Goal: Task Accomplishment & Management: Manage account settings

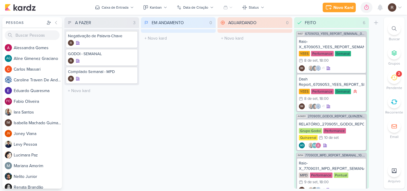
click at [393, 80] on icon at bounding box center [394, 77] width 7 height 7
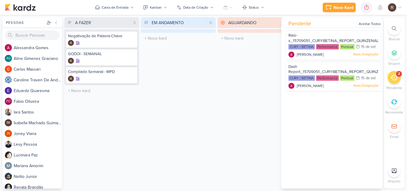
click at [205, 76] on div "EM ANDAMENTO 0 Mover Para Esquerda Mover Para Direita [GEOGRAPHIC_DATA] O títul…" at bounding box center [178, 102] width 75 height 171
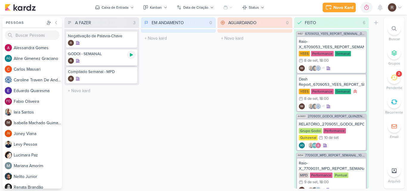
click at [129, 55] on icon at bounding box center [131, 54] width 5 height 5
click at [132, 35] on icon at bounding box center [131, 37] width 5 height 5
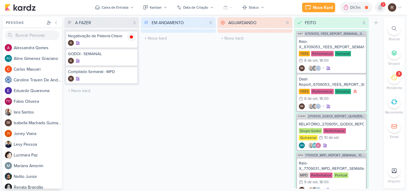
click at [377, 9] on icon at bounding box center [380, 7] width 7 height 7
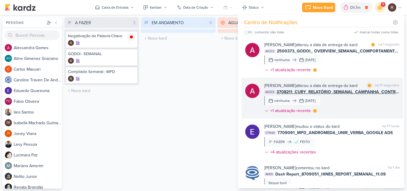
click at [355, 103] on div "[PERSON_NAME] alterou a data de entrega do kard marcar como lida há 17 segundos…" at bounding box center [331, 100] width 135 height 34
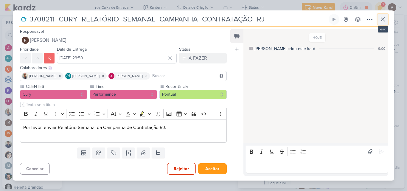
click at [381, 20] on icon at bounding box center [383, 19] width 7 height 7
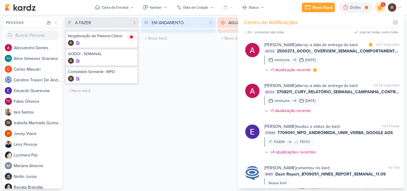
click at [380, 11] on icon at bounding box center [380, 7] width 10 height 10
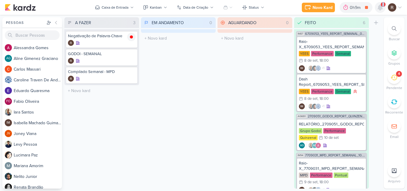
click at [380, 11] on icon at bounding box center [380, 7] width 7 height 7
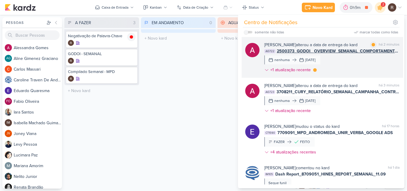
click at [337, 56] on div "[PERSON_NAME] alterou a data de entrega do kard marcar como lida há 2 minutos A…" at bounding box center [331, 59] width 135 height 34
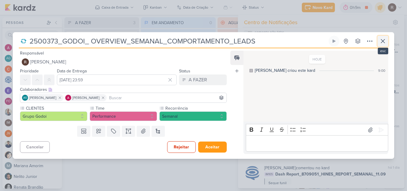
click at [384, 42] on icon at bounding box center [383, 41] width 4 height 4
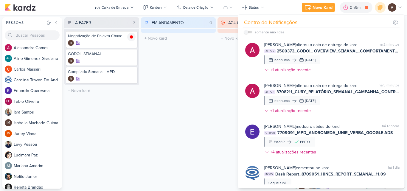
click at [193, 136] on div "EM ANDAMENTO 0 Mover Para Esquerda Mover Para Direita [GEOGRAPHIC_DATA] O títul…" at bounding box center [178, 102] width 75 height 171
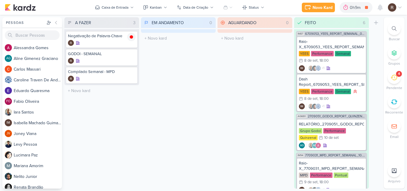
click at [394, 79] on icon at bounding box center [394, 77] width 7 height 7
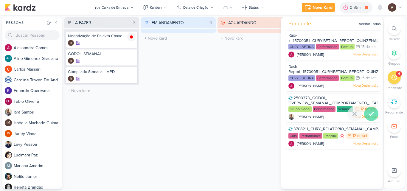
click at [368, 113] on icon at bounding box center [371, 113] width 7 height 7
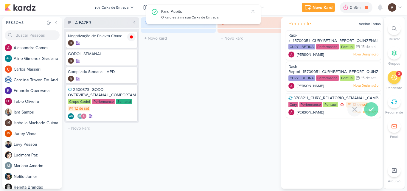
click at [369, 111] on icon at bounding box center [371, 109] width 4 height 3
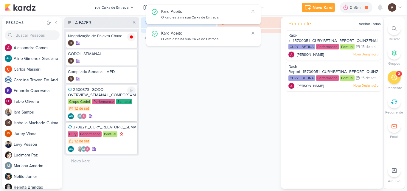
click at [102, 95] on div "2500373_GODOI_ OVERVIEW_SEMANAL_COMPORTAMENTO_LEADS" at bounding box center [102, 92] width 68 height 11
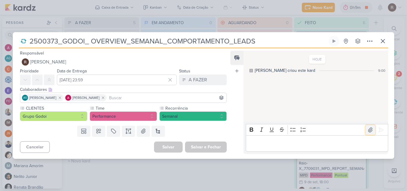
click at [370, 131] on icon at bounding box center [371, 130] width 6 height 6
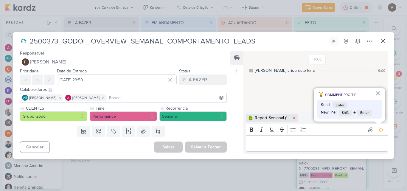
click at [271, 138] on div "Editor editing area: main" at bounding box center [317, 143] width 143 height 16
click at [381, 130] on icon at bounding box center [381, 130] width 6 height 6
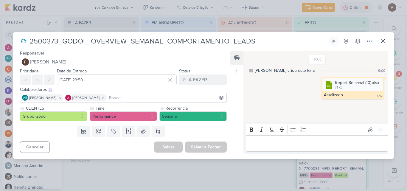
click at [199, 88] on div "Colaboradores Este kard pode ser visível a usuários da sua organização Este kar…" at bounding box center [123, 89] width 207 height 6
click at [201, 80] on div "A FAZER" at bounding box center [198, 79] width 18 height 7
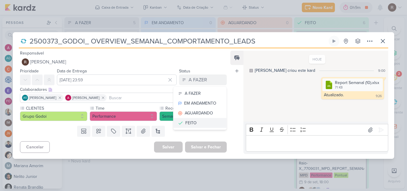
click at [188, 120] on div "FEITO" at bounding box center [190, 123] width 11 height 6
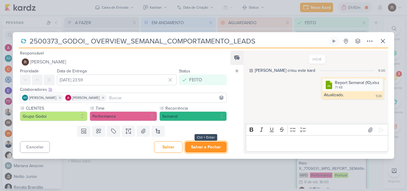
click at [205, 148] on button "Salvar e Fechar" at bounding box center [206, 147] width 42 height 11
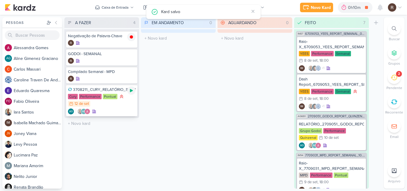
click at [132, 92] on icon at bounding box center [131, 90] width 5 height 5
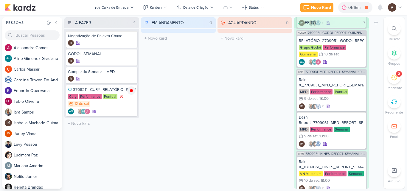
scroll to position [73, 0]
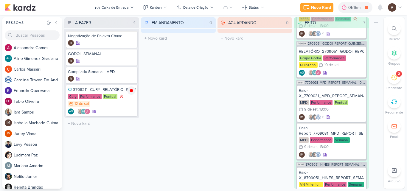
click at [392, 169] on icon at bounding box center [394, 170] width 5 height 5
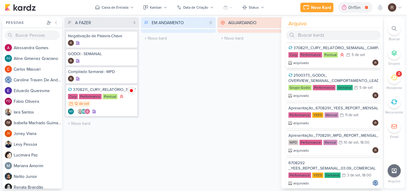
click at [348, 47] on div "3708211_CURY_RELATÓRIO_SEMANAL_CAMPANHA_CONTRATAÇÃO_RJ" at bounding box center [334, 47] width 90 height 5
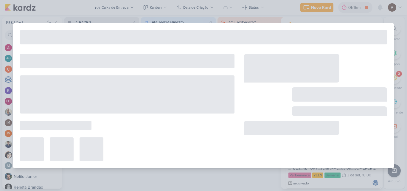
type input "3708211_CURY_RELATÓRIO_SEMANAL_CAMPANHA_CONTRATAÇÃO_RJ"
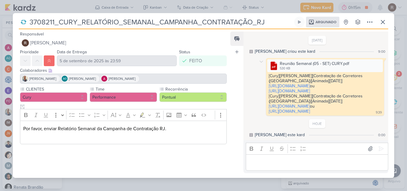
drag, startPoint x: 268, startPoint y: 72, endPoint x: 381, endPoint y: 113, distance: 120.9
click at [381, 113] on div ".cls-1 {fill: #cb0606;} .cls-1, .cls-2, .cls-3 {fill-rule: evenodd;} .cls-2 {fi…" at bounding box center [325, 87] width 118 height 58
copy span "[Cury][[PERSON_NAME]][Contratação de Corretores ([GEOGRAPHIC_DATA])][Animada][[…"
click at [386, 18] on icon at bounding box center [383, 21] width 7 height 7
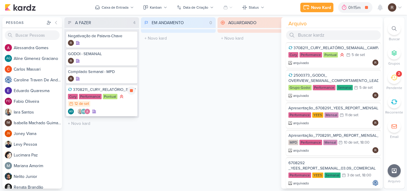
click at [98, 90] on div "3708211_CURY_RELATÓRIO_SEMANAL_CAMPANHA_CONTRATAÇÃO_RJ" at bounding box center [102, 89] width 68 height 5
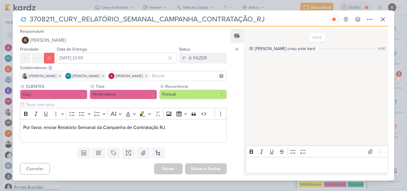
click at [277, 164] on p "Editor editing area: main" at bounding box center [317, 165] width 136 height 7
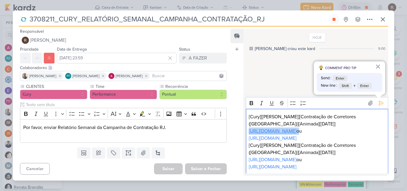
drag, startPoint x: 360, startPoint y: 130, endPoint x: 250, endPoint y: 130, distance: 110.6
click at [250, 130] on p "[URL][DOMAIN_NAME] ou" at bounding box center [317, 131] width 136 height 7
drag, startPoint x: 248, startPoint y: 139, endPoint x: 380, endPoint y: 140, distance: 131.2
click at [380, 140] on div "[Cury][[PERSON_NAME]][Contratação de Corretores ([GEOGRAPHIC_DATA])][Animada][[…" at bounding box center [317, 142] width 143 height 66
click at [376, 149] on p "[Cury][[PERSON_NAME]][Contratação de Corretores ([GEOGRAPHIC_DATA])][Animada][[…" at bounding box center [317, 149] width 136 height 14
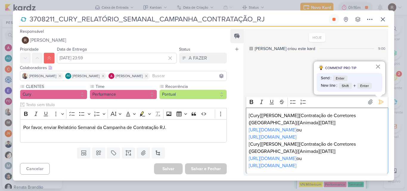
scroll to position [1, 0]
drag, startPoint x: 358, startPoint y: 157, endPoint x: 245, endPoint y: 160, distance: 113.3
click at [245, 160] on div "Rich Text Editor Bold Italic Underline Strikethrough Bulleted List Numbered Lis…" at bounding box center [316, 135] width 145 height 81
drag, startPoint x: 376, startPoint y: 165, endPoint x: 246, endPoint y: 170, distance: 129.8
click at [246, 170] on div "[Cury][[PERSON_NAME]][Contratação de Corretores ([GEOGRAPHIC_DATA])][Animada][[…" at bounding box center [317, 140] width 143 height 66
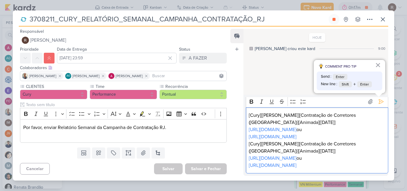
click at [366, 159] on p "[URL][DOMAIN_NAME] ou" at bounding box center [317, 158] width 136 height 7
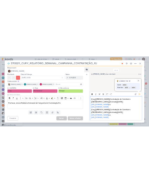
scroll to position [0, 0]
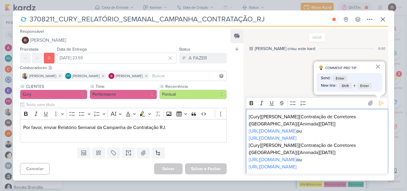
click at [291, 74] on div "HOJE [PERSON_NAME] criou este kard 9:00" at bounding box center [316, 62] width 144 height 65
click at [369, 104] on icon at bounding box center [371, 103] width 4 height 4
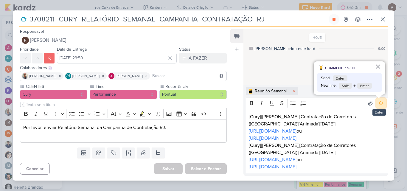
click at [381, 104] on icon at bounding box center [381, 103] width 6 height 6
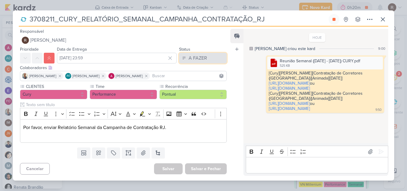
click at [197, 57] on div "A FAZER" at bounding box center [198, 58] width 18 height 7
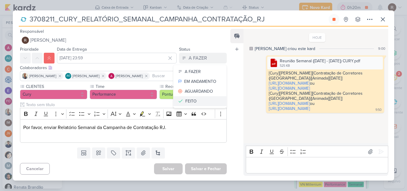
click at [207, 104] on button "FEITO" at bounding box center [200, 101] width 53 height 10
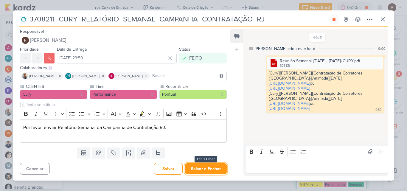
click at [196, 169] on button "Salvar e Fechar" at bounding box center [206, 168] width 42 height 11
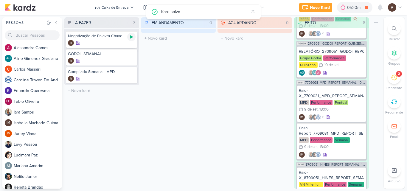
click at [130, 37] on icon at bounding box center [131, 37] width 5 height 5
click at [395, 81] on div "2" at bounding box center [394, 77] width 13 height 13
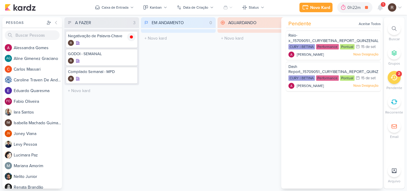
scroll to position [73, 0]
click at [383, 8] on icon at bounding box center [380, 7] width 7 height 7
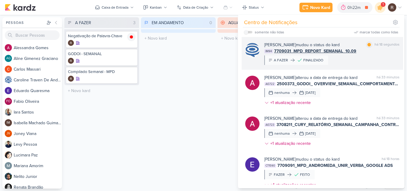
click at [377, 59] on div "[PERSON_NAME] mudou o status do kard marcar como lida há 18 segundos IM94 77090…" at bounding box center [331, 53] width 135 height 23
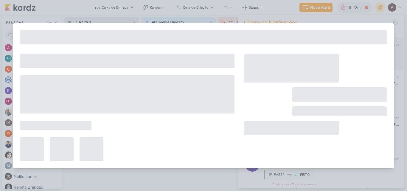
type input "7709031_MPD_REPORT_SEMANAL_10.09"
type input "9 de setembro de 2025 às 18:00"
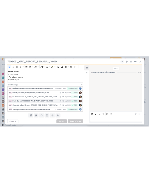
scroll to position [92, 0]
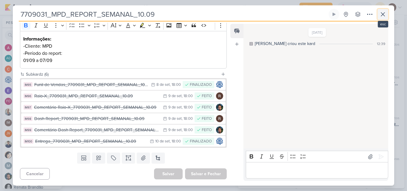
click at [383, 16] on icon at bounding box center [383, 14] width 7 height 7
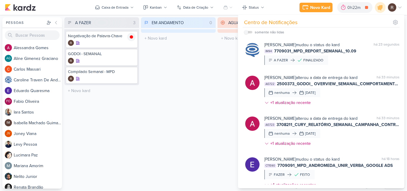
click at [217, 74] on div "A FAZER 3 Mover Para Esquerda Mover Para Direita [GEOGRAPHIC_DATA] Negativação …" at bounding box center [222, 102] width 317 height 171
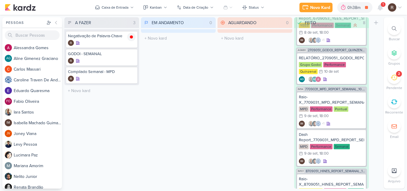
scroll to position [73, 0]
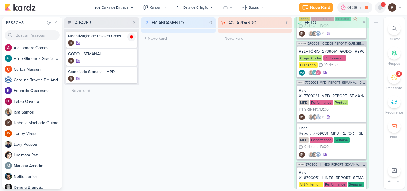
click at [380, 10] on icon at bounding box center [380, 7] width 7 height 7
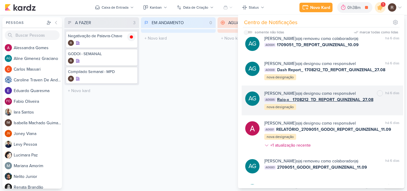
scroll to position [1300, 0]
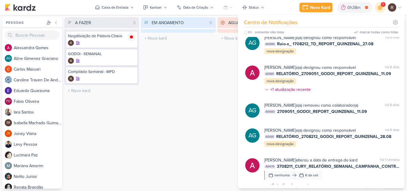
click at [209, 82] on div "EM ANDAMENTO 0 Mover Para Esquerda Mover Para Direita [GEOGRAPHIC_DATA] O títul…" at bounding box center [178, 102] width 75 height 171
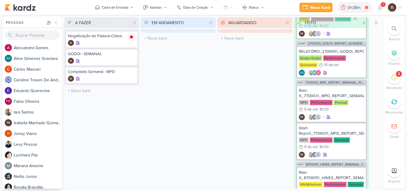
click at [383, 4] on div "1" at bounding box center [383, 4] width 5 height 5
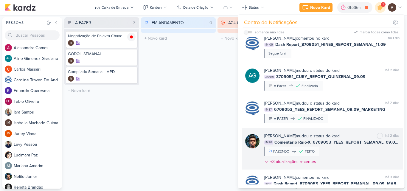
scroll to position [221, 0]
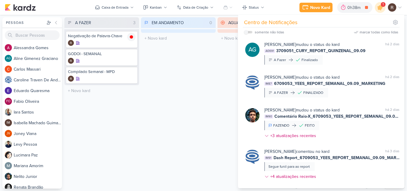
click at [171, 105] on div "EM ANDAMENTO 0 Mover Para Esquerda Mover Para Direita [GEOGRAPHIC_DATA] O títul…" at bounding box center [178, 102] width 75 height 171
